Goal: Information Seeking & Learning: Learn about a topic

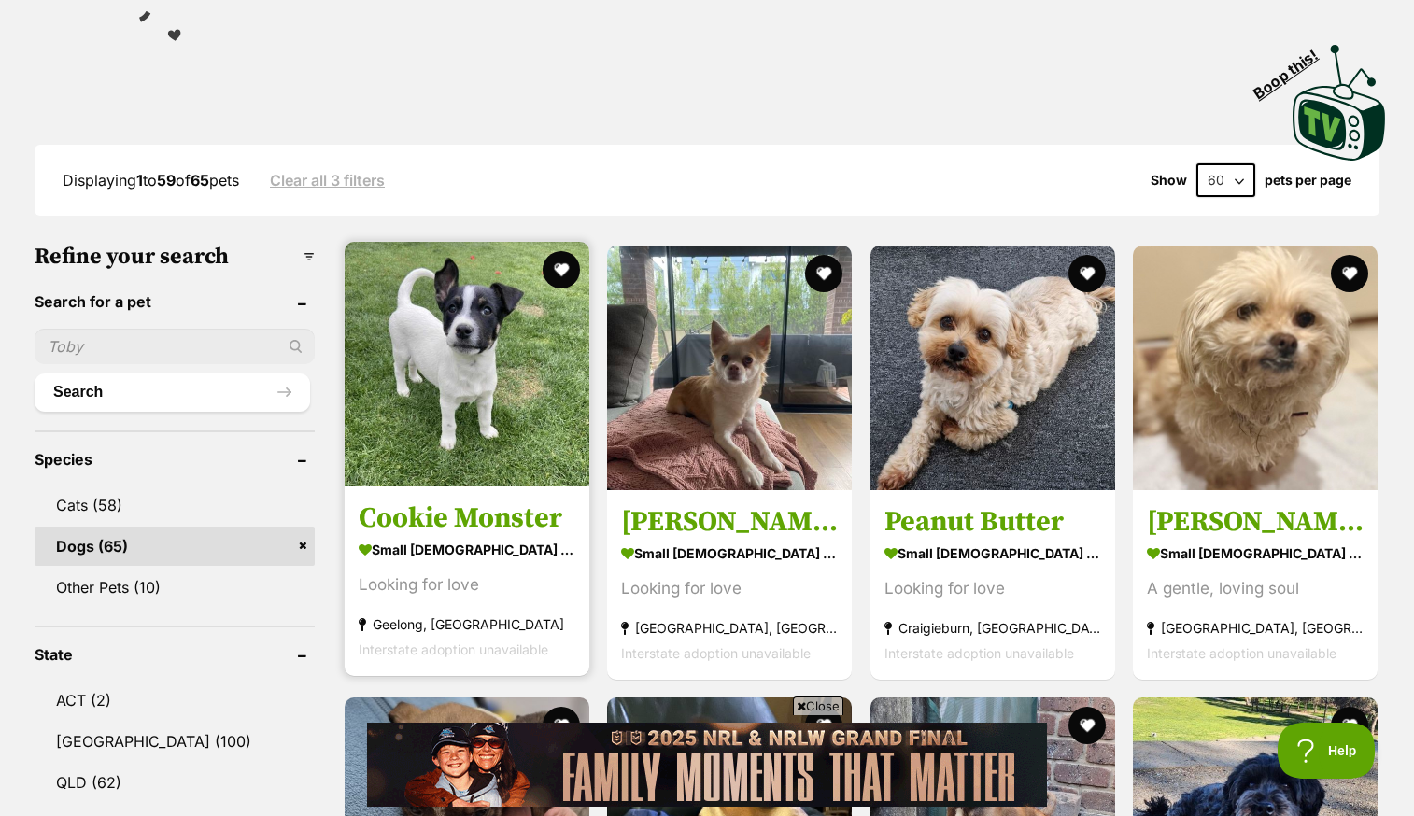
click at [391, 392] on img at bounding box center [467, 364] width 245 height 245
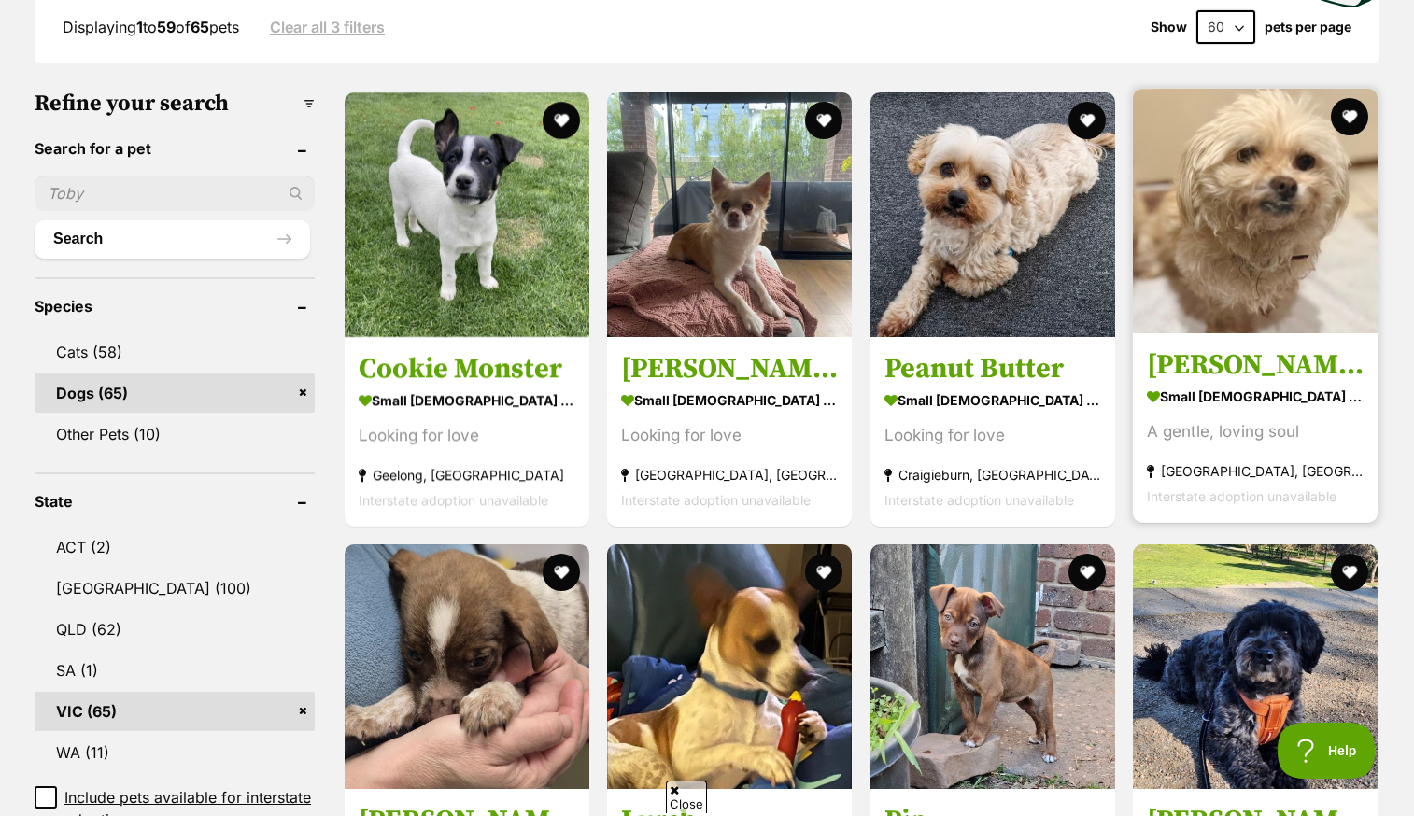
click at [1257, 193] on img at bounding box center [1255, 211] width 245 height 245
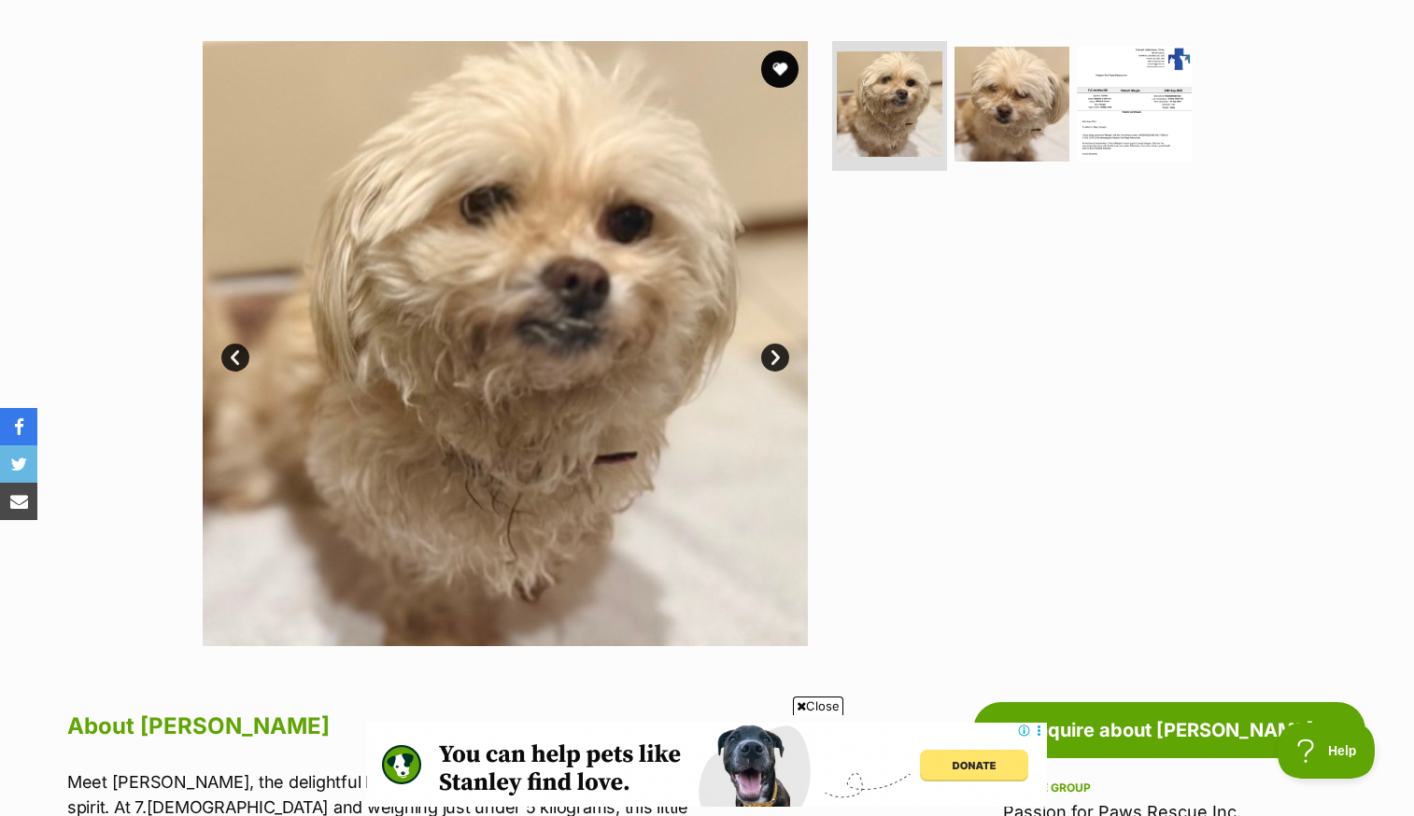
scroll to position [347, 0]
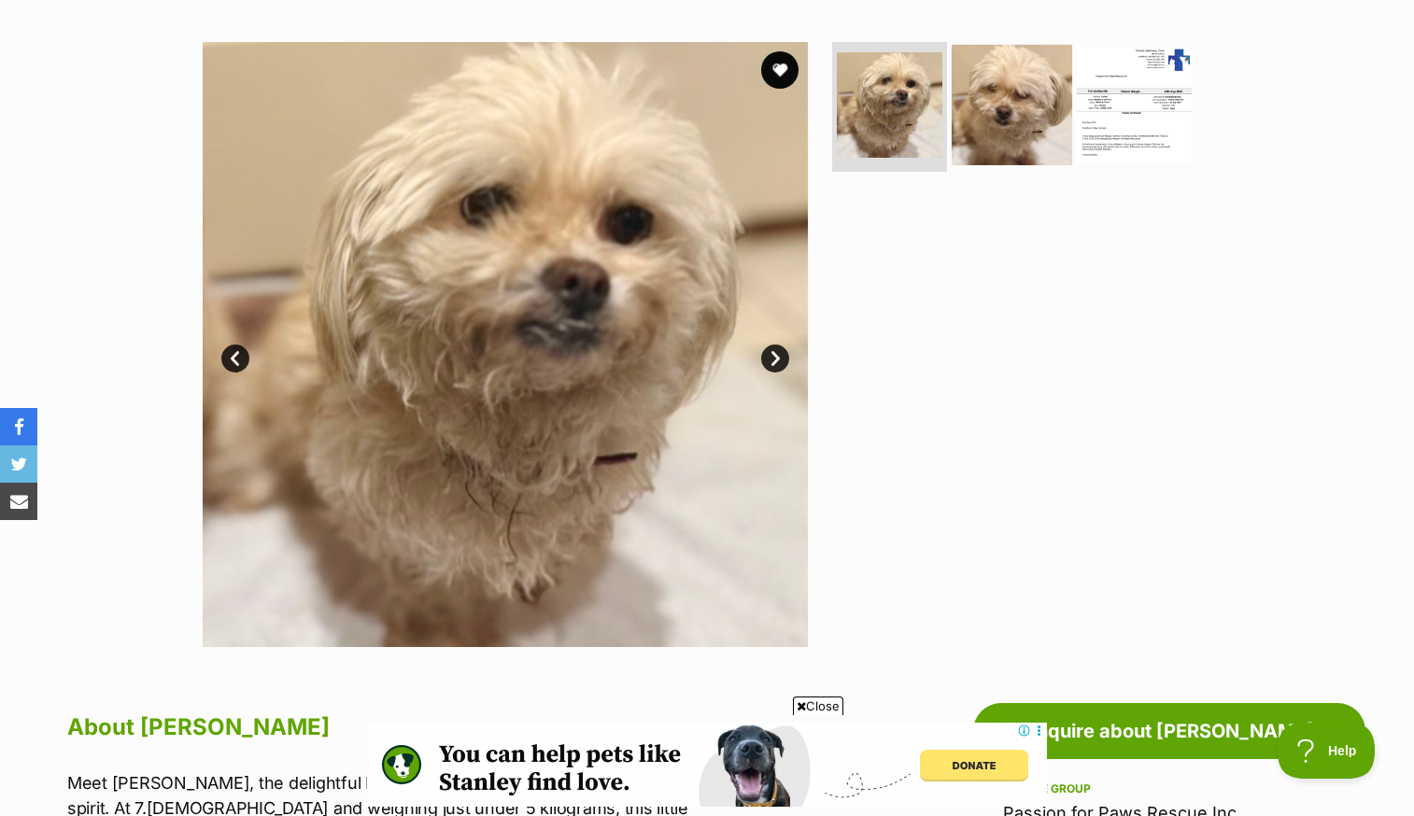
click at [1000, 121] on img at bounding box center [1012, 104] width 121 height 121
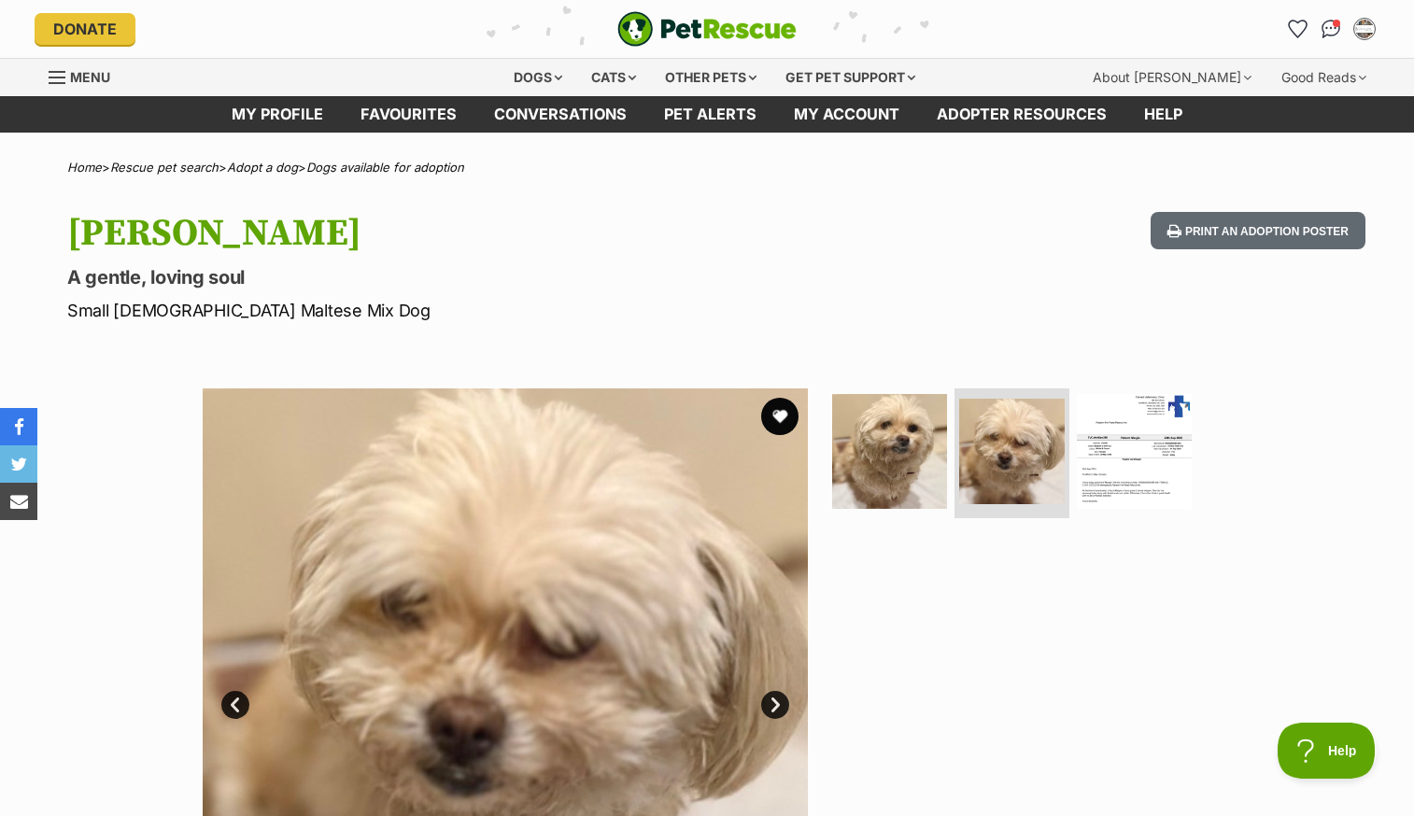
scroll to position [0, 0]
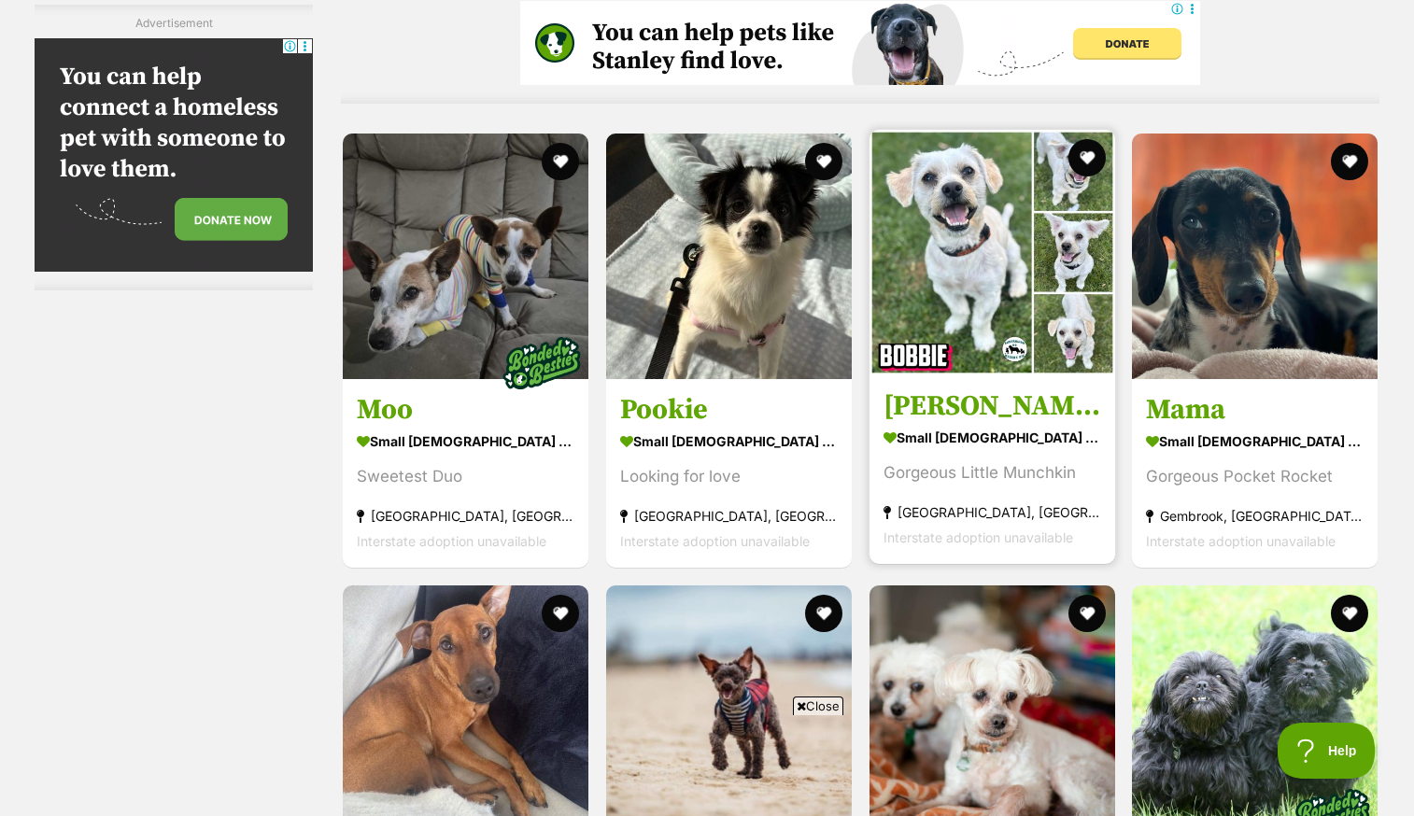
click at [922, 225] on img at bounding box center [993, 253] width 246 height 246
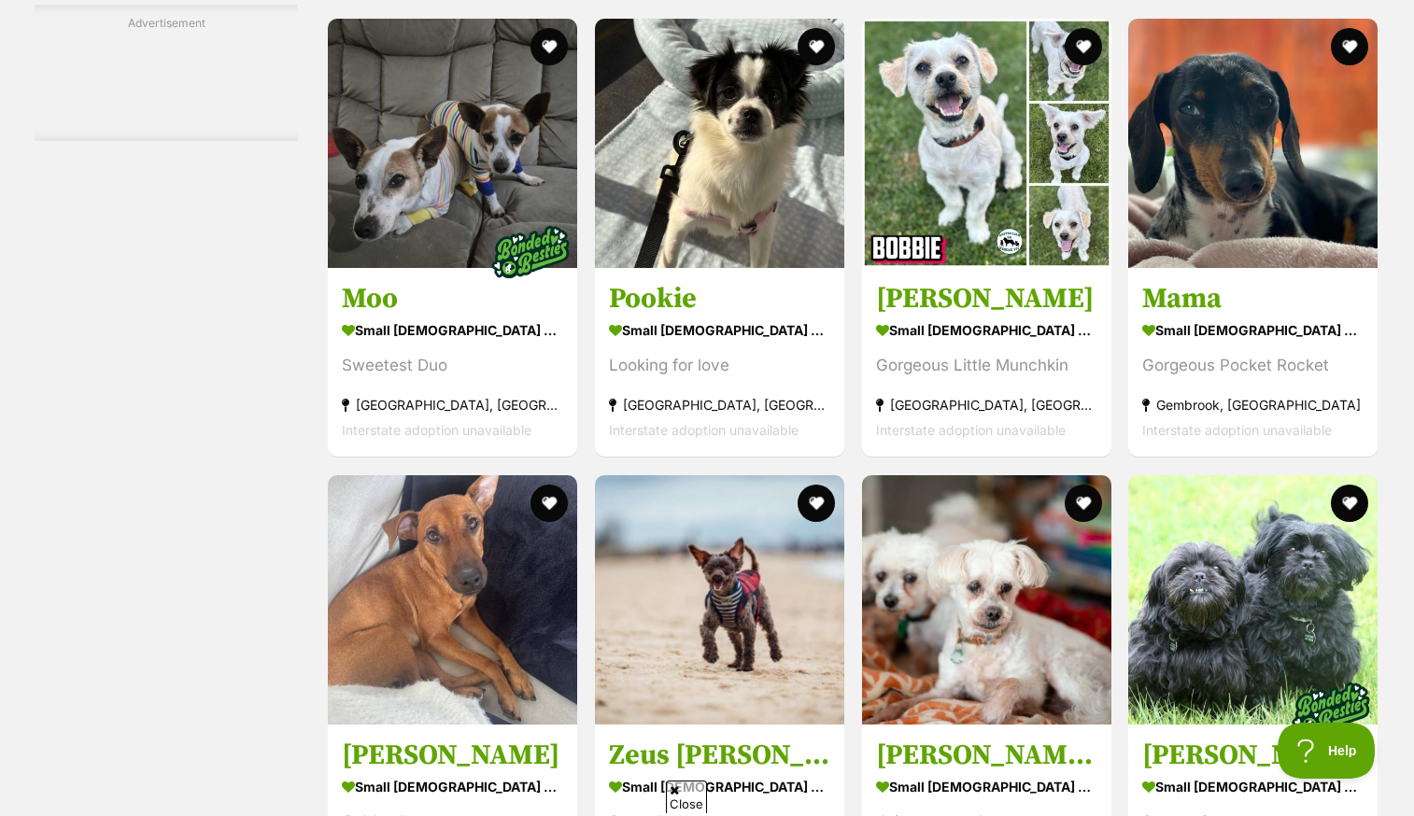
scroll to position [5154, 0]
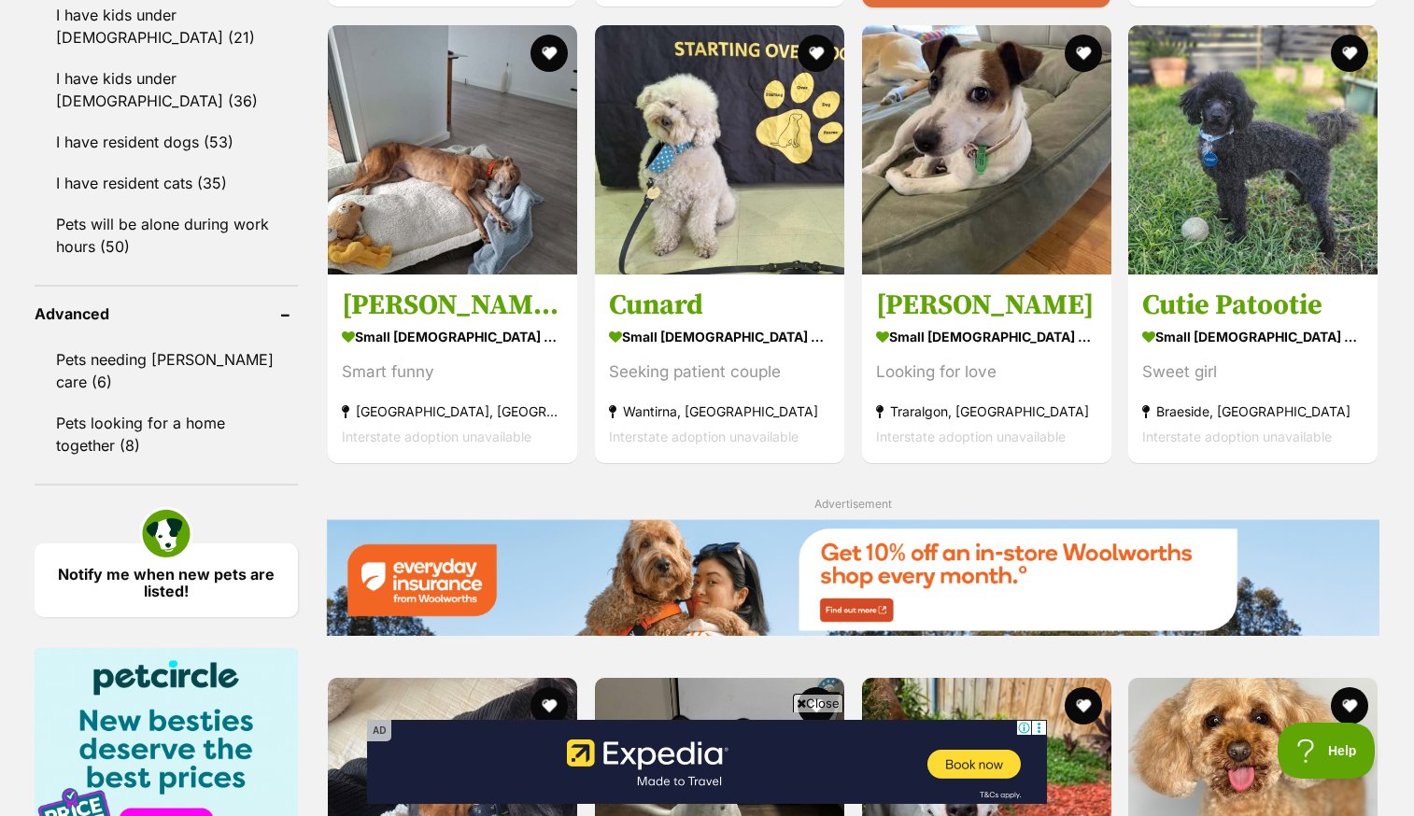
scroll to position [2132, 0]
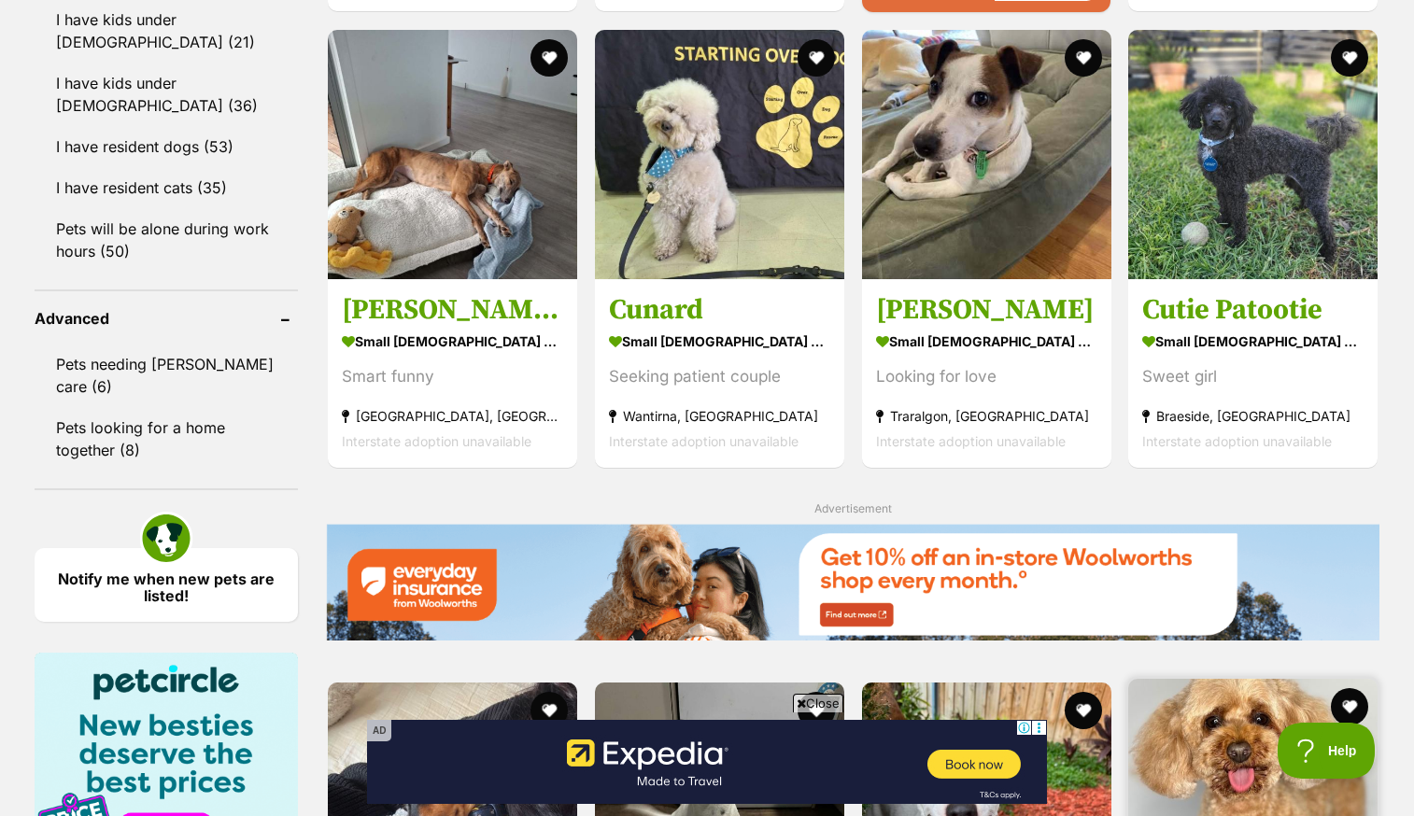
click at [1196, 679] on img at bounding box center [1252, 803] width 249 height 249
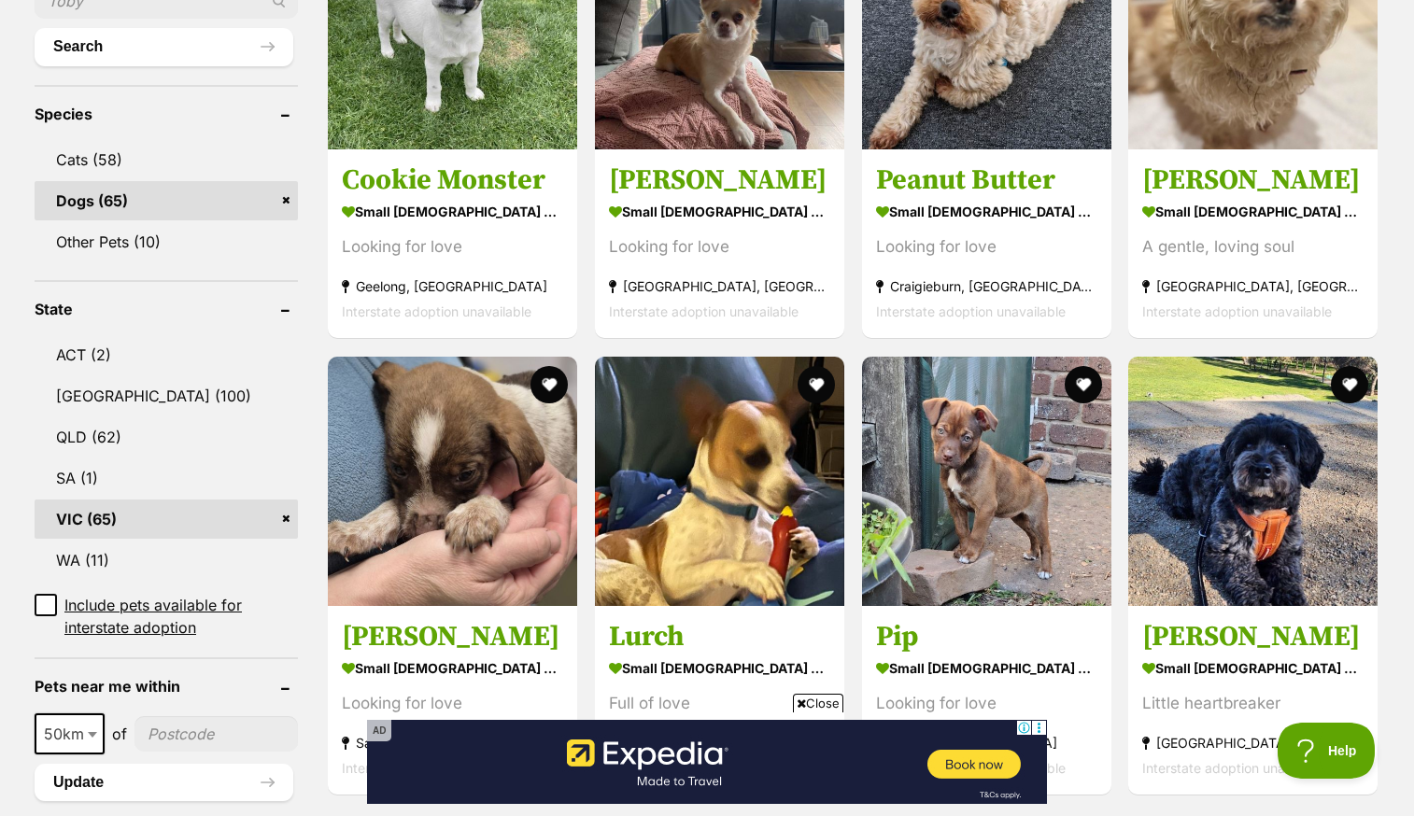
scroll to position [715, 0]
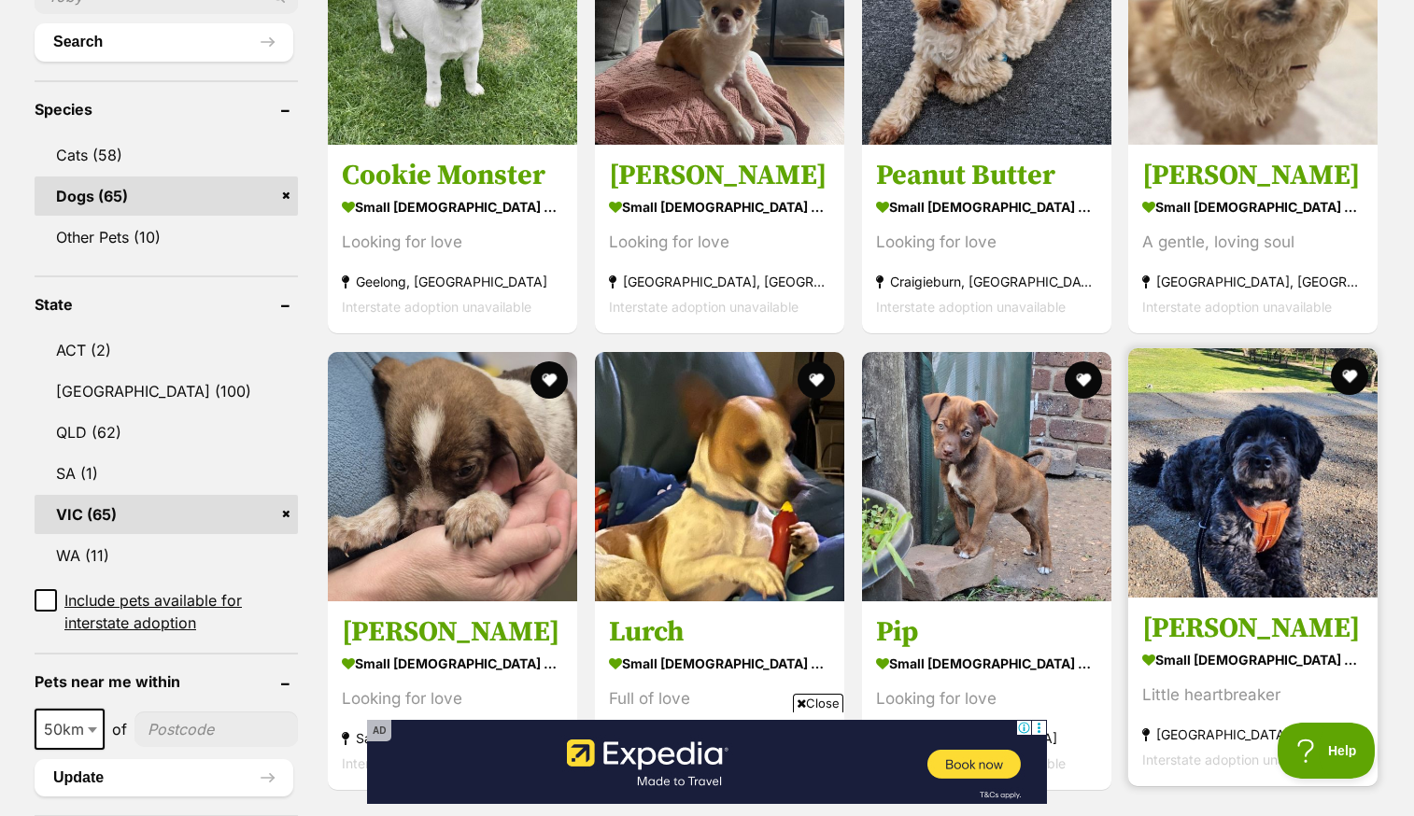
click at [1183, 489] on img at bounding box center [1252, 472] width 249 height 249
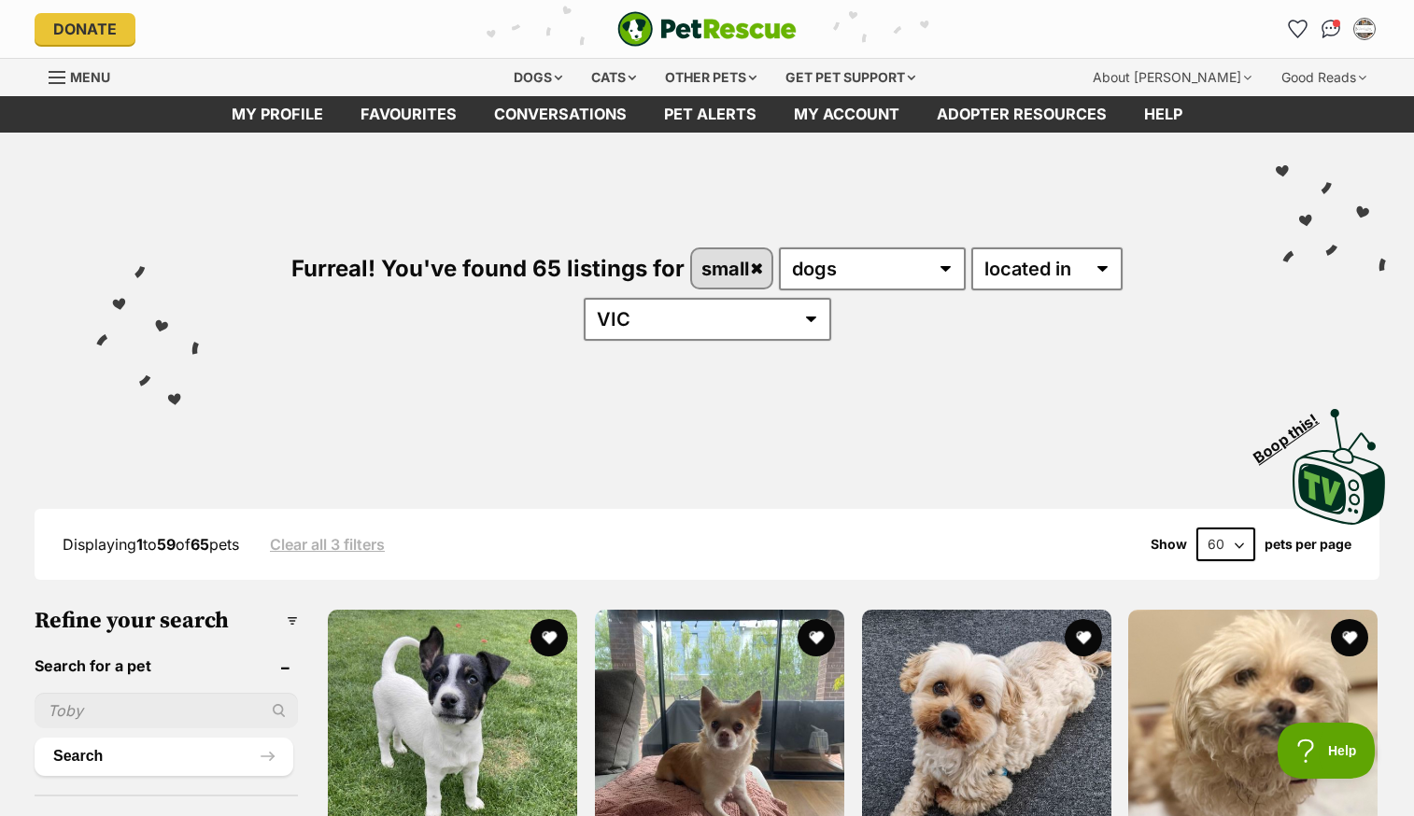
scroll to position [0, 0]
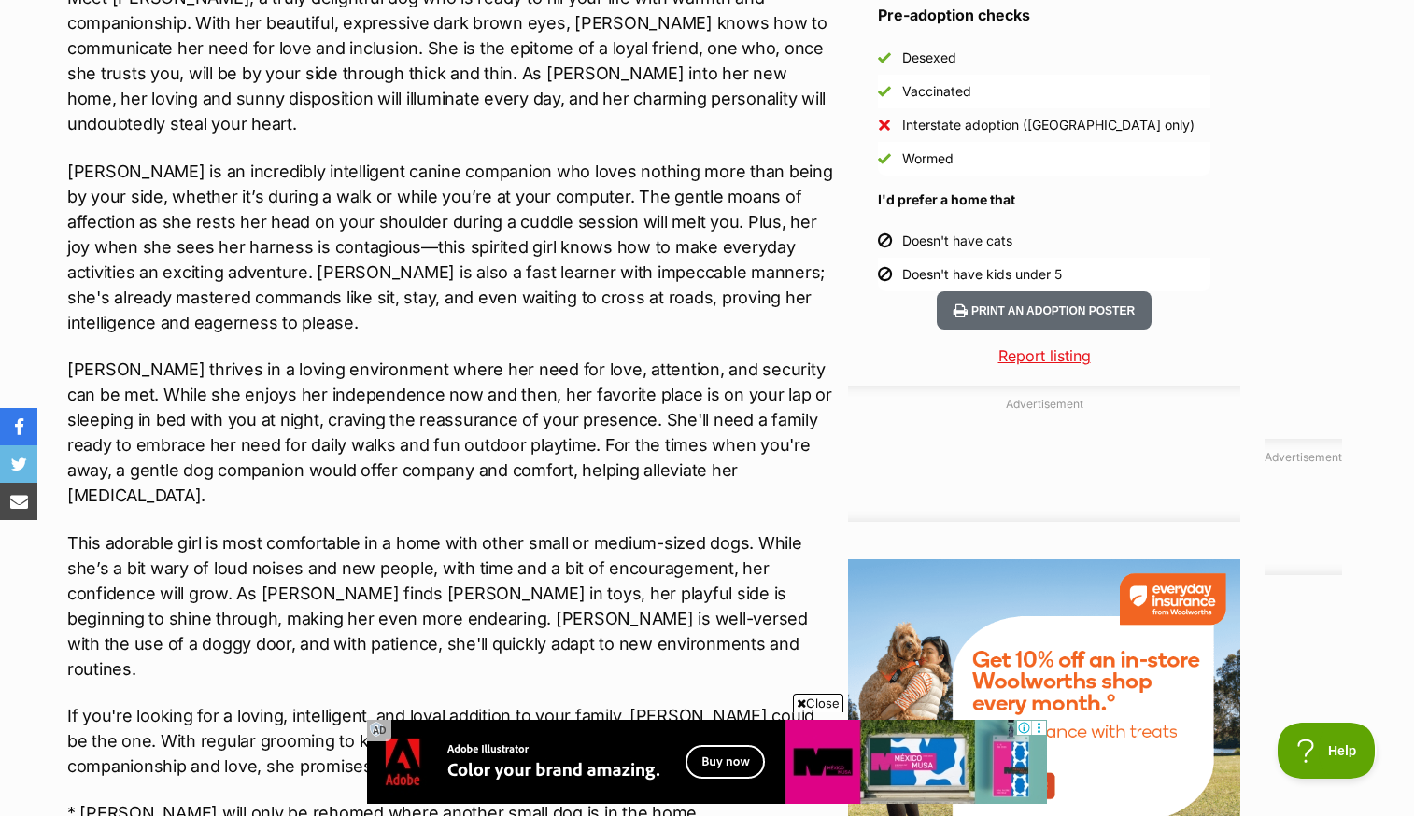
scroll to position [1749, 0]
